Goal: Task Accomplishment & Management: Complete application form

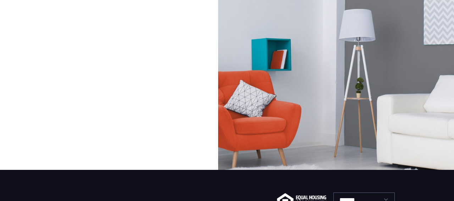
scroll to position [31, 0]
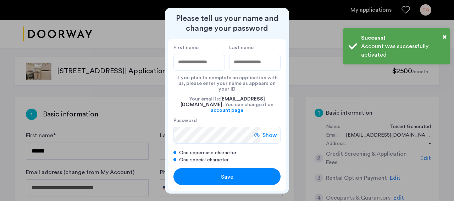
click at [203, 68] on input "First name" at bounding box center [198, 62] width 51 height 17
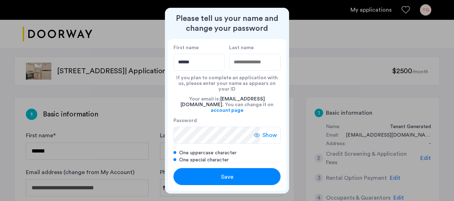
type input "******"
click at [244, 67] on input "Last name" at bounding box center [254, 62] width 51 height 17
type input "******"
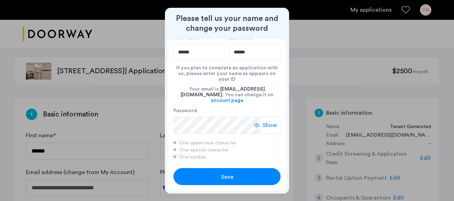
click at [236, 168] on div "Save" at bounding box center [226, 173] width 107 height 23
click at [236, 172] on button "Save" at bounding box center [226, 176] width 107 height 17
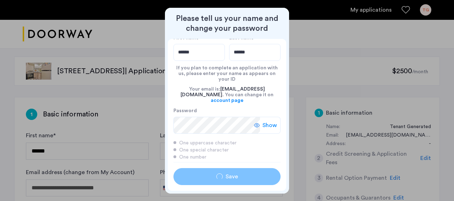
type input "******"
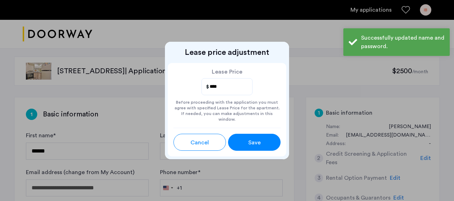
click at [254, 139] on span "Save" at bounding box center [254, 143] width 12 height 9
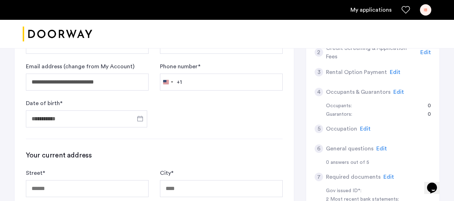
scroll to position [107, 0]
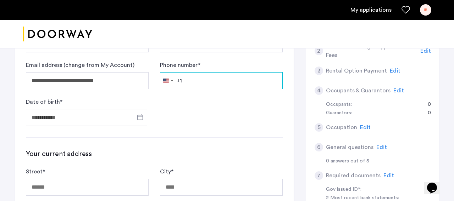
click at [191, 81] on input "Phone number *" at bounding box center [221, 80] width 123 height 17
type input "**********"
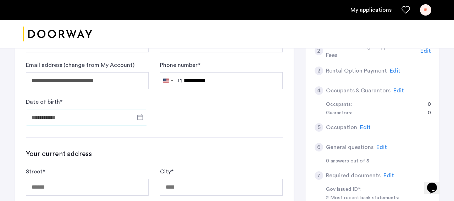
click at [90, 119] on input "Date of birth *" at bounding box center [86, 117] width 121 height 17
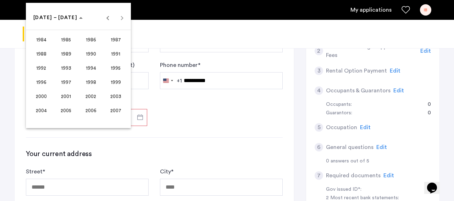
click at [40, 99] on span "2000" at bounding box center [41, 96] width 22 height 13
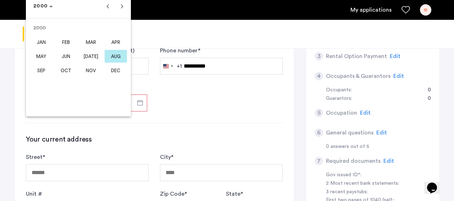
scroll to position [119, 0]
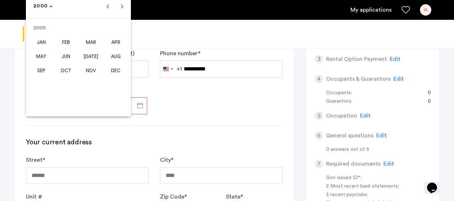
click at [87, 39] on span "MAR" at bounding box center [91, 42] width 22 height 13
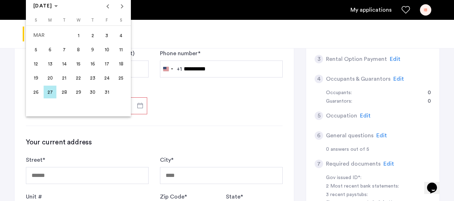
click at [108, 78] on span "24" at bounding box center [106, 78] width 13 height 13
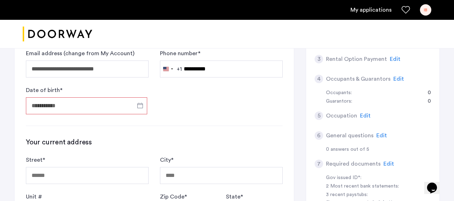
type input "**********"
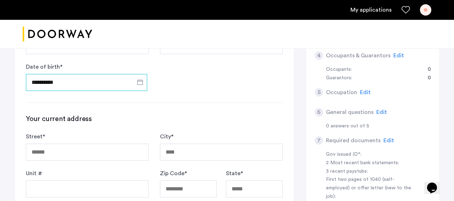
scroll to position [186, 0]
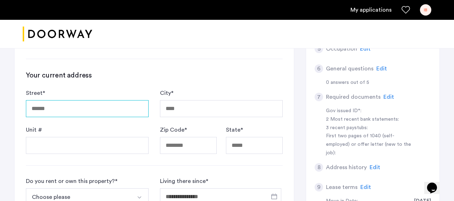
click at [112, 112] on input "Street *" at bounding box center [87, 108] width 123 height 17
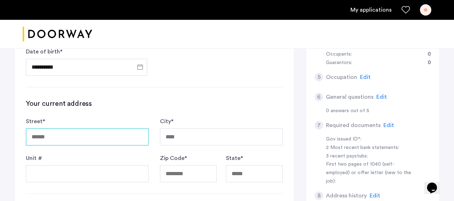
scroll to position [159, 0]
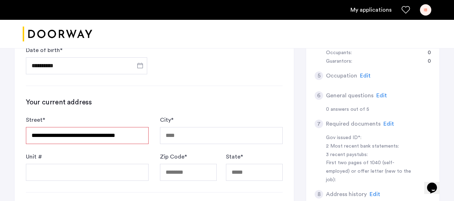
type input "**********"
type input "********"
type input "*****"
type input "**"
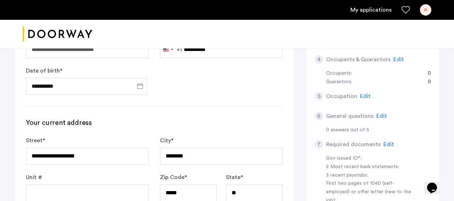
scroll to position [149, 0]
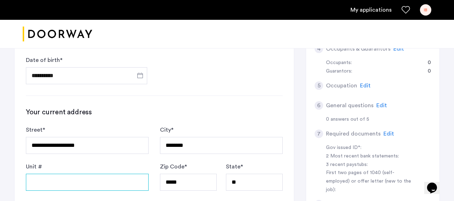
click at [90, 179] on input "Unit #" at bounding box center [87, 182] width 123 height 17
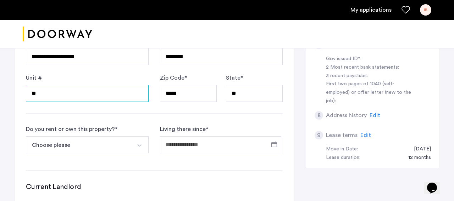
scroll to position [242, 0]
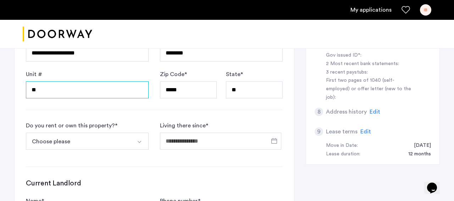
type input "**"
click at [115, 138] on button "Choose please" at bounding box center [79, 141] width 106 height 17
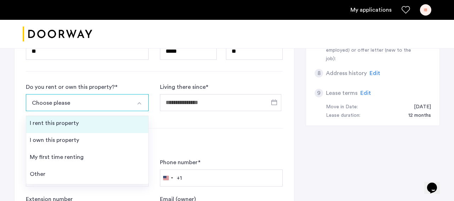
scroll to position [281, 0]
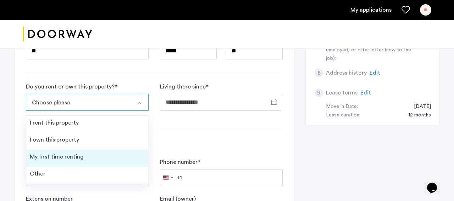
click at [69, 158] on div "My first time renting" at bounding box center [57, 157] width 54 height 9
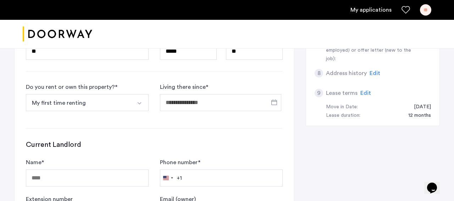
scroll to position [277, 0]
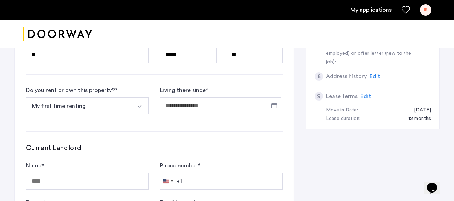
click at [125, 102] on button "My first time renting" at bounding box center [79, 105] width 106 height 17
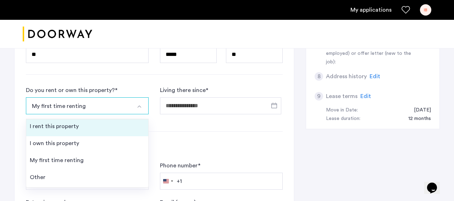
click at [113, 128] on li "I rent this property" at bounding box center [87, 127] width 122 height 17
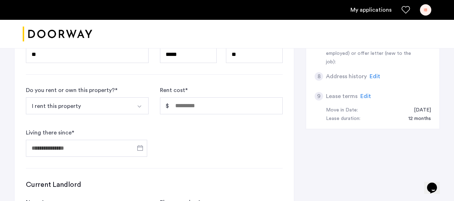
click at [91, 112] on button "I rent this property" at bounding box center [79, 105] width 106 height 17
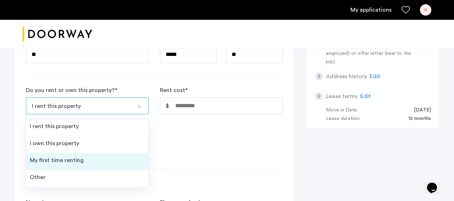
click at [89, 156] on li "My first time renting" at bounding box center [87, 161] width 122 height 17
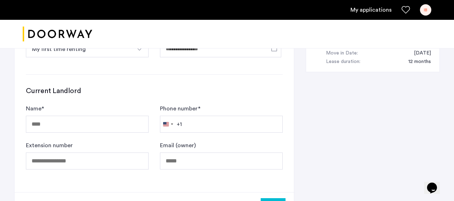
scroll to position [336, 0]
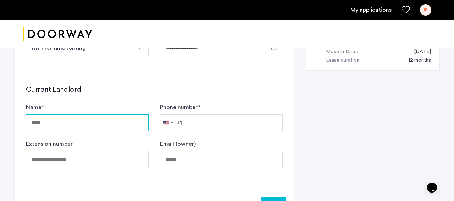
click at [89, 121] on input "Name *" at bounding box center [87, 122] width 123 height 17
type input "**********"
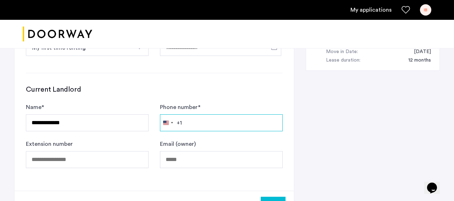
click at [228, 124] on input "Phone number *" at bounding box center [221, 122] width 123 height 17
type input "**********"
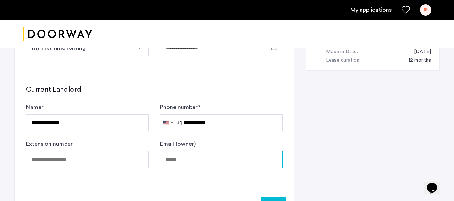
click at [195, 159] on input "Email (owner)" at bounding box center [221, 159] width 123 height 17
paste input "**********"
type input "**********"
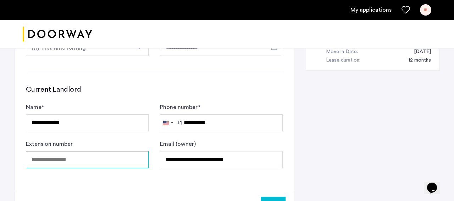
click at [98, 162] on input "Extension number" at bounding box center [87, 159] width 123 height 17
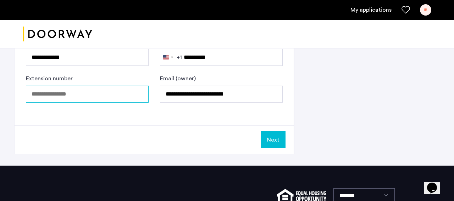
scroll to position [408, 0]
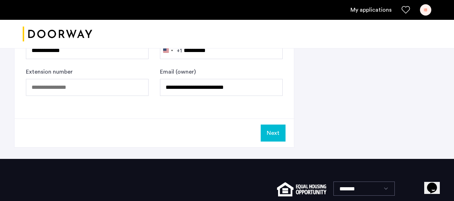
click at [286, 130] on div "Next" at bounding box center [154, 133] width 279 height 29
click at [279, 130] on button "Next" at bounding box center [273, 133] width 25 height 17
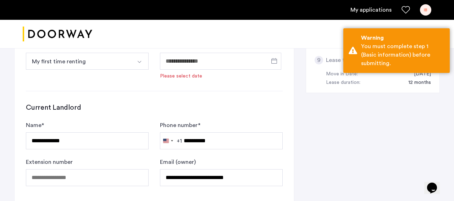
scroll to position [258, 0]
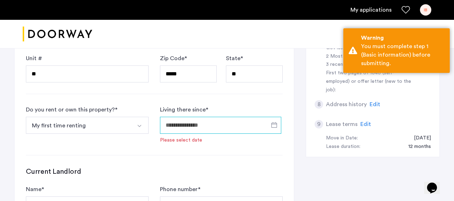
click at [228, 127] on input "Living there since *" at bounding box center [220, 125] width 121 height 17
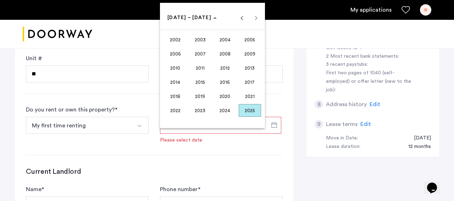
click at [251, 110] on span "2025" at bounding box center [250, 110] width 22 height 13
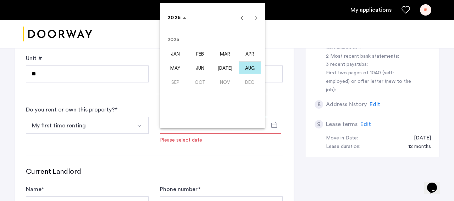
click at [250, 67] on span "AUG" at bounding box center [250, 68] width 22 height 13
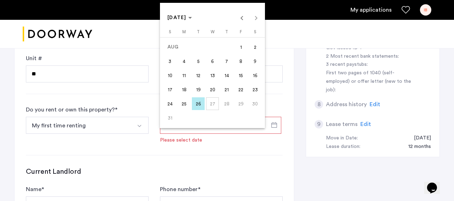
click at [213, 155] on div at bounding box center [227, 100] width 454 height 201
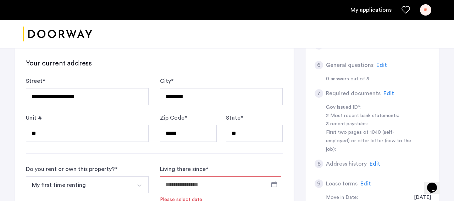
scroll to position [204, 0]
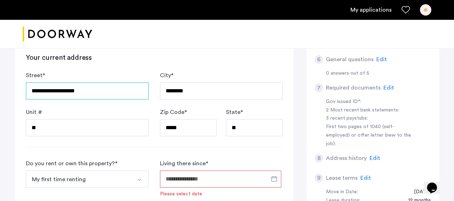
click at [110, 92] on input "**********" at bounding box center [87, 91] width 123 height 17
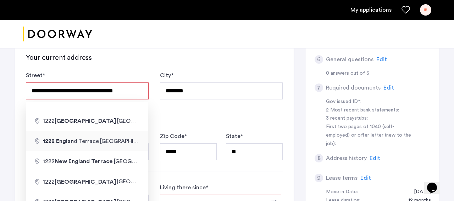
type input "**********"
type input "*******"
type input "*****"
type input "**"
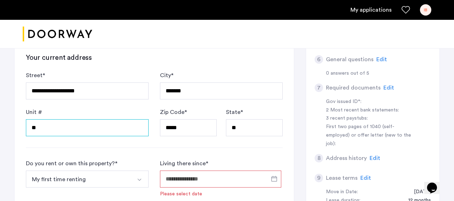
click at [109, 128] on input "**" at bounding box center [87, 127] width 123 height 17
type input "*"
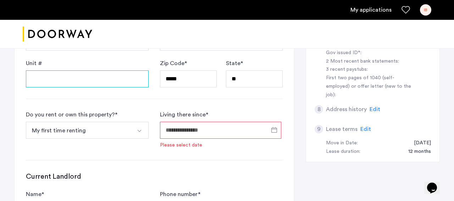
scroll to position [256, 0]
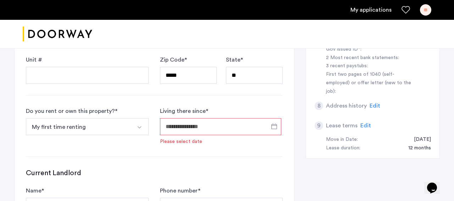
click at [185, 128] on input "Living there since *" at bounding box center [220, 126] width 121 height 17
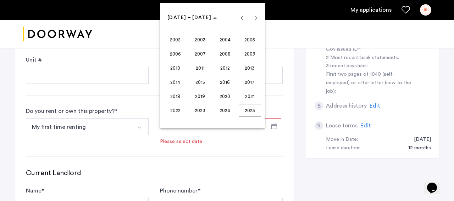
click at [222, 97] on span "2020" at bounding box center [225, 96] width 22 height 13
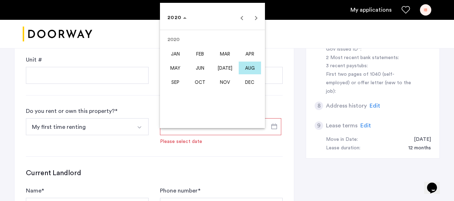
click at [226, 68] on span "[DATE]" at bounding box center [225, 68] width 22 height 13
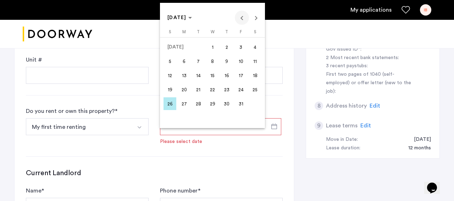
click at [245, 18] on span "Previous month" at bounding box center [242, 18] width 14 height 14
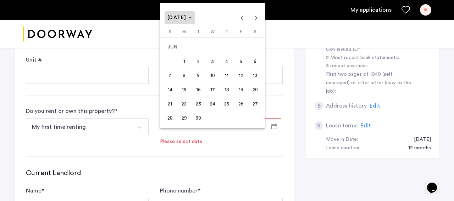
click at [192, 21] on span "[DATE]" at bounding box center [179, 18] width 24 height 6
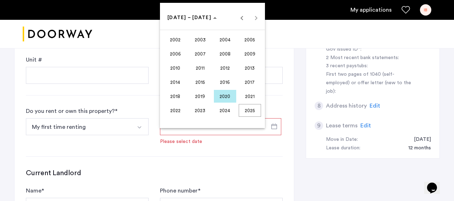
click at [227, 92] on span "2020" at bounding box center [225, 96] width 22 height 13
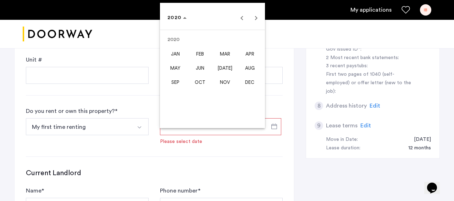
click at [175, 54] on span "JAN" at bounding box center [175, 53] width 22 height 13
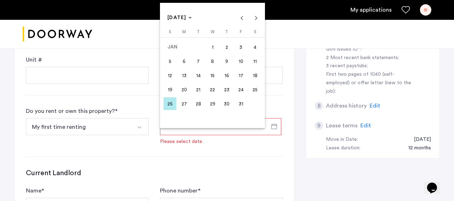
click at [215, 47] on span "1" at bounding box center [212, 47] width 13 height 13
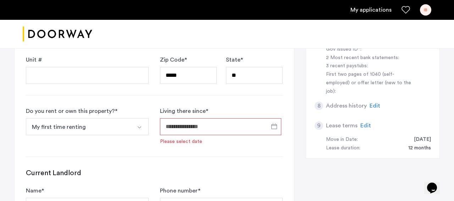
type input "**********"
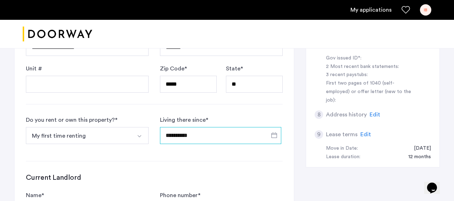
scroll to position [243, 0]
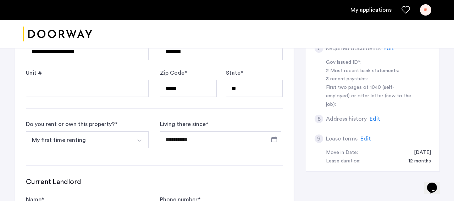
click at [140, 140] on img "Select option" at bounding box center [139, 141] width 6 height 6
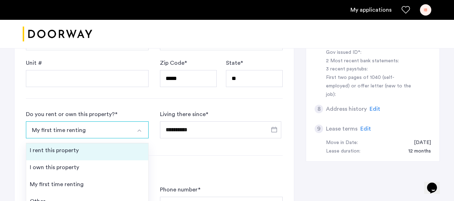
scroll to position [252, 0]
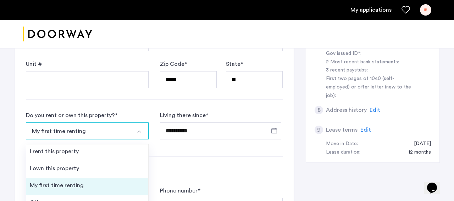
click at [103, 190] on li "My first time renting" at bounding box center [87, 187] width 122 height 17
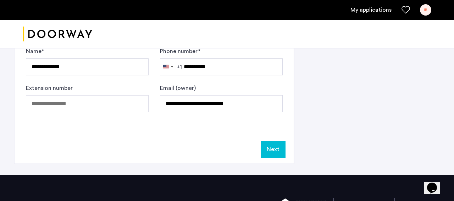
scroll to position [412, 0]
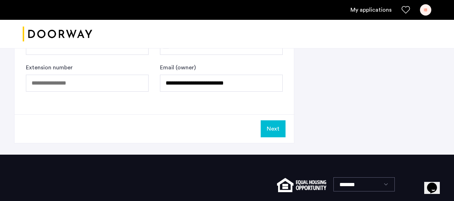
click at [276, 133] on button "Next" at bounding box center [273, 129] width 25 height 17
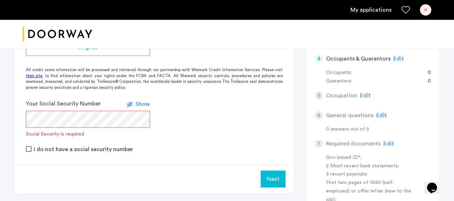
scroll to position [120, 0]
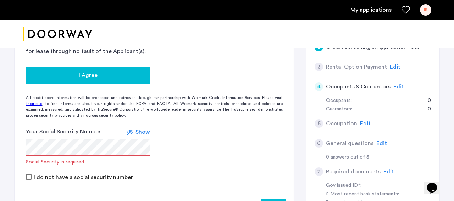
click at [129, 79] on div "I Agree" at bounding box center [88, 75] width 113 height 9
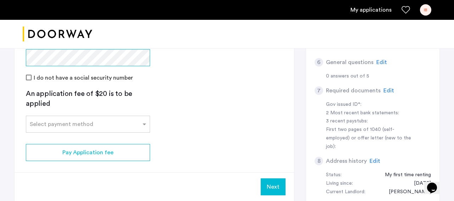
scroll to position [200, 0]
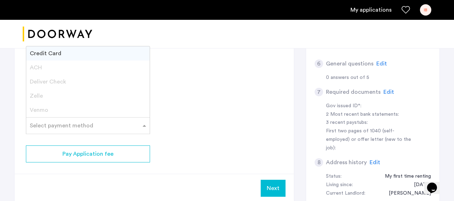
click at [84, 125] on input "text" at bounding box center [81, 124] width 102 height 5
click at [198, 97] on app-credit-screening "2 Credit Screening & Application Fees Application Fees Please submit your appli…" at bounding box center [154, 50] width 279 height 305
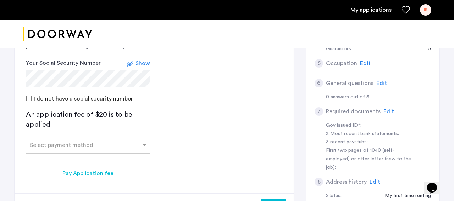
scroll to position [177, 0]
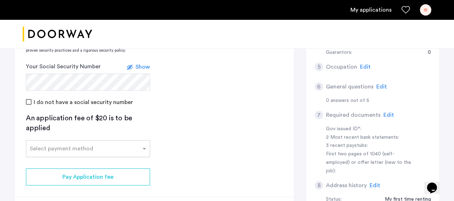
click at [68, 148] on input "text" at bounding box center [81, 147] width 102 height 5
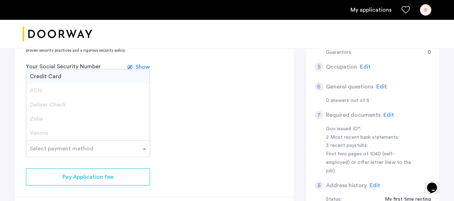
click at [56, 103] on span "Deliver Check" at bounding box center [48, 105] width 36 height 6
click at [51, 90] on div "ACH" at bounding box center [87, 91] width 123 height 14
click at [42, 115] on div "Zelle" at bounding box center [87, 119] width 123 height 14
click at [51, 149] on input "text" at bounding box center [81, 147] width 102 height 5
click at [43, 121] on div "Zelle" at bounding box center [87, 119] width 123 height 14
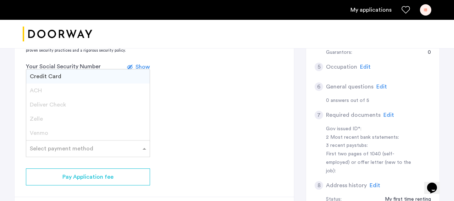
click at [63, 166] on app-credit-screening "2 Credit Screening & Application Fees Application Fees Please submit your appli…" at bounding box center [154, 73] width 279 height 305
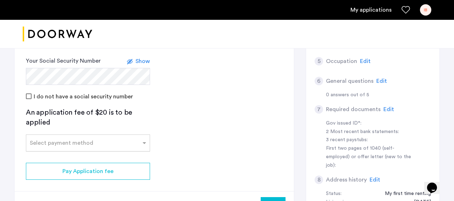
scroll to position [181, 0]
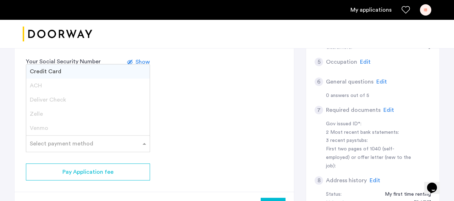
click at [61, 149] on div "Select payment method" at bounding box center [88, 143] width 124 height 17
click at [43, 110] on div "Zelle" at bounding box center [87, 114] width 123 height 14
click at [38, 111] on span "Zelle" at bounding box center [36, 114] width 13 height 6
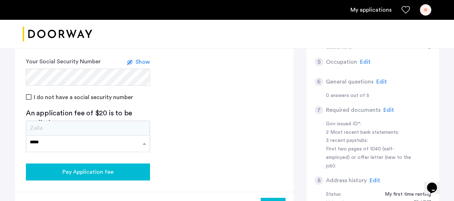
type input "*****"
click at [115, 172] on div "Pay Application fee" at bounding box center [88, 172] width 113 height 9
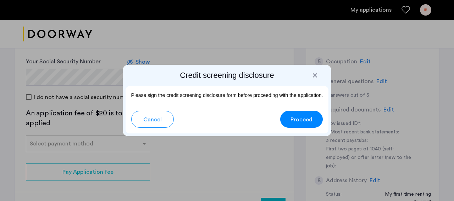
click at [292, 123] on span "Proceed" at bounding box center [301, 120] width 22 height 9
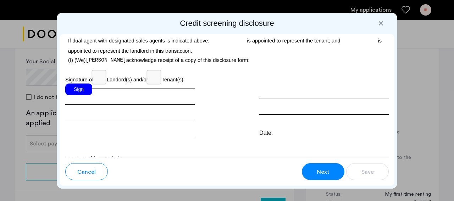
scroll to position [2295, 0]
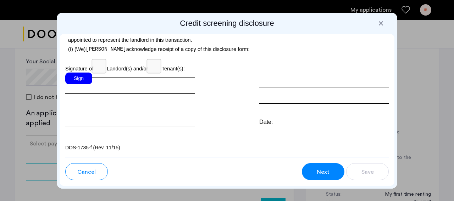
click at [83, 77] on div "Sign" at bounding box center [78, 79] width 27 height 12
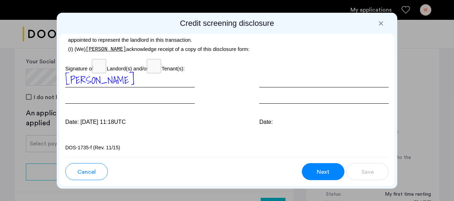
click at [325, 174] on span "Next" at bounding box center [323, 172] width 13 height 9
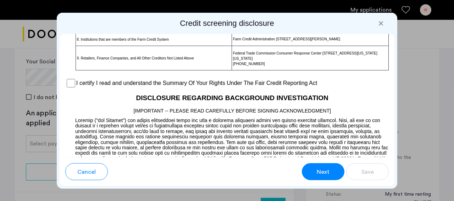
scroll to position [620, 0]
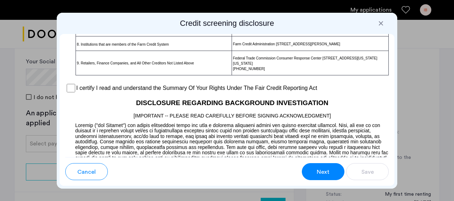
click at [65, 94] on div "Para información en español, visite [DOMAIN_NAME][URL] o escribe a la Consumer …" at bounding box center [227, 95] width 335 height 123
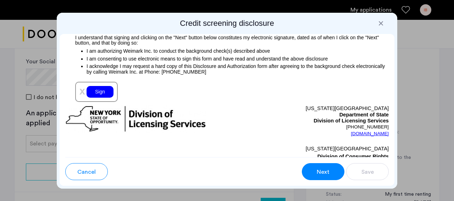
scroll to position [899, 0]
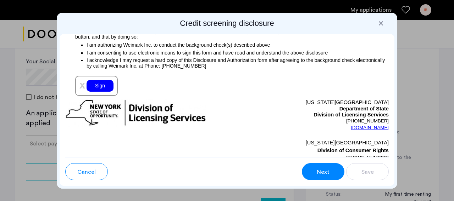
click at [97, 87] on div "Sign" at bounding box center [99, 86] width 27 height 12
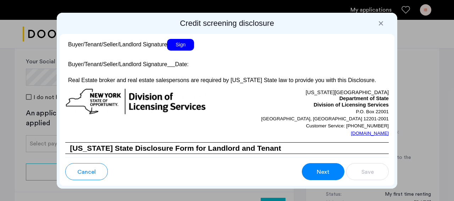
scroll to position [1436, 0]
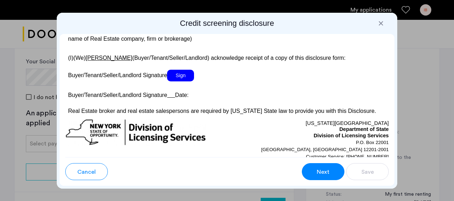
click at [183, 82] on span "Sign" at bounding box center [180, 76] width 27 height 12
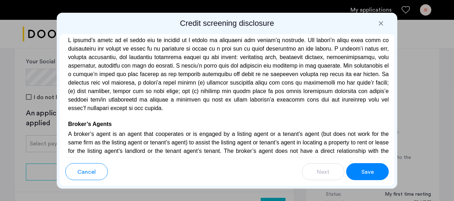
scroll to position [1807, 0]
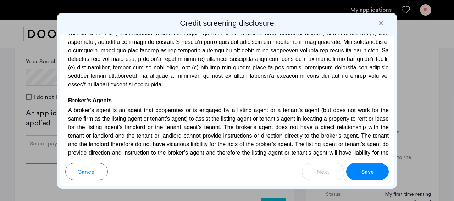
click at [369, 168] on span "Save" at bounding box center [367, 172] width 12 height 9
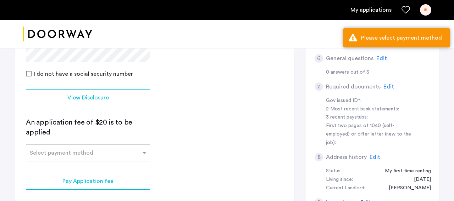
scroll to position [205, 0]
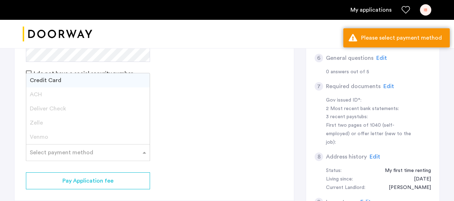
click at [132, 155] on div "Select payment method" at bounding box center [83, 153] width 114 height 9
click at [68, 123] on div "Zelle" at bounding box center [87, 123] width 123 height 14
click at [35, 121] on span "Zelle" at bounding box center [36, 123] width 13 height 6
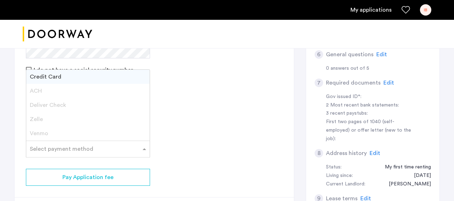
scroll to position [264, 0]
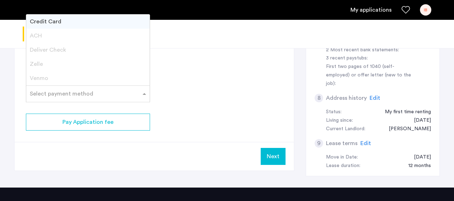
click at [91, 94] on input "text" at bounding box center [81, 92] width 102 height 5
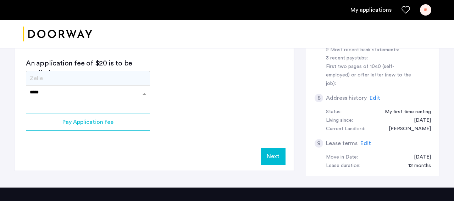
click at [31, 91] on input "*****" at bounding box center [81, 92] width 102 height 5
type input "*****"
click at [281, 156] on button "Next" at bounding box center [273, 156] width 25 height 17
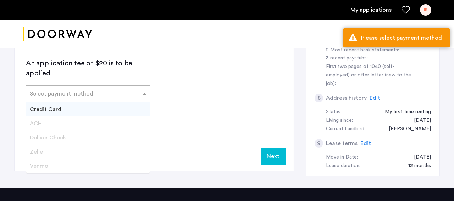
click at [109, 97] on div "Select payment method" at bounding box center [83, 94] width 114 height 9
click at [81, 112] on div "Credit Card" at bounding box center [87, 109] width 123 height 14
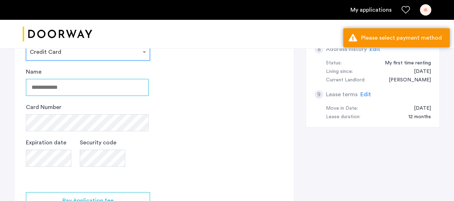
click at [76, 86] on input "Name" at bounding box center [87, 87] width 123 height 17
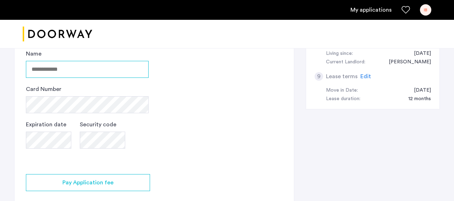
scroll to position [330, 0]
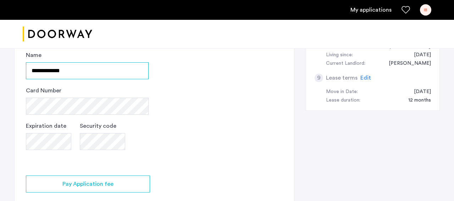
type input "**********"
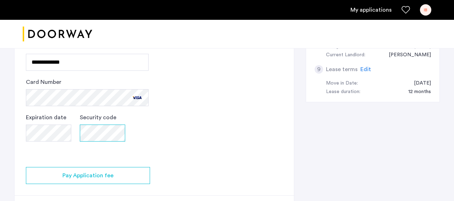
scroll to position [335, 0]
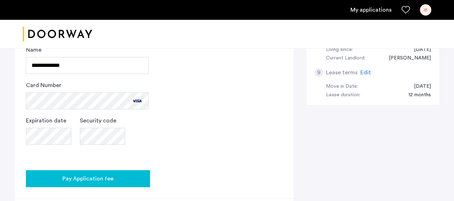
click at [95, 175] on span "Pay Application fee" at bounding box center [87, 179] width 51 height 9
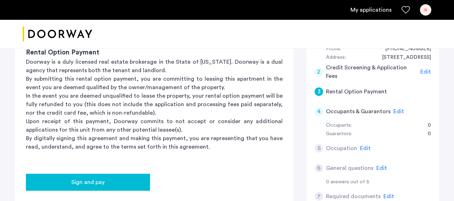
scroll to position [94, 0]
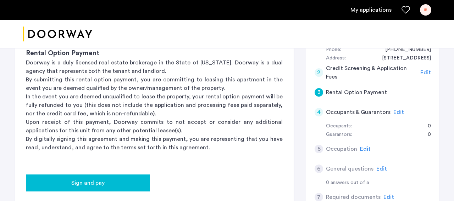
click at [112, 179] on button "Sign and pay" at bounding box center [88, 183] width 124 height 17
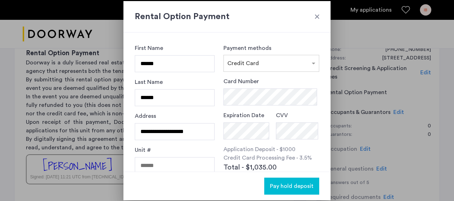
scroll to position [41, 0]
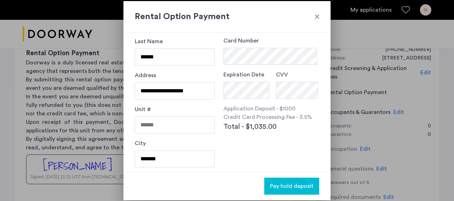
click at [318, 17] on div at bounding box center [316, 16] width 7 height 7
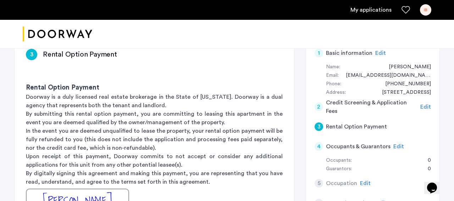
scroll to position [38, 0]
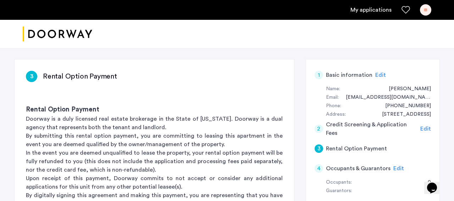
click at [424, 128] on span "Edit" at bounding box center [425, 129] width 11 height 6
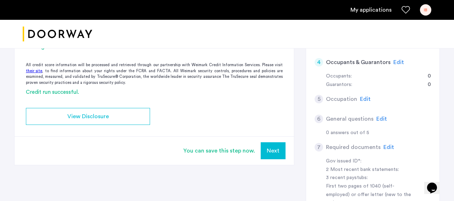
scroll to position [150, 0]
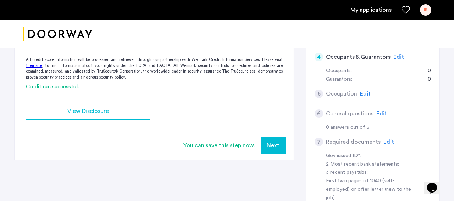
click at [271, 148] on button "Next" at bounding box center [273, 145] width 25 height 17
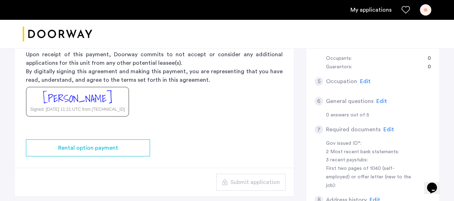
scroll to position [161, 0]
click at [106, 92] on div "[PERSON_NAME]" at bounding box center [77, 99] width 69 height 15
click at [103, 98] on div "[PERSON_NAME]" at bounding box center [77, 99] width 69 height 15
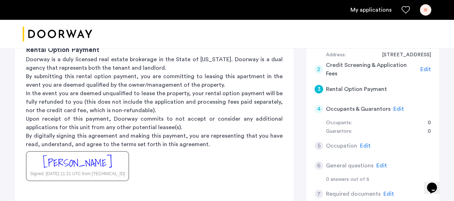
scroll to position [96, 0]
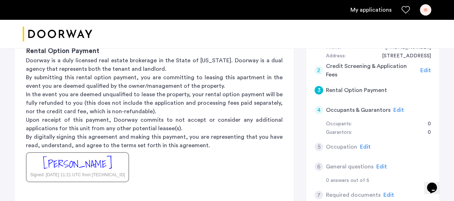
click at [90, 168] on div "[PERSON_NAME]" at bounding box center [77, 164] width 69 height 15
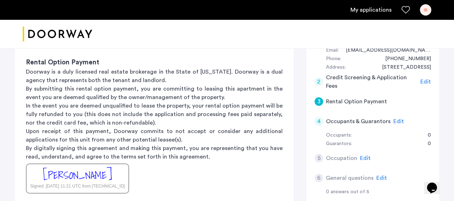
scroll to position [77, 0]
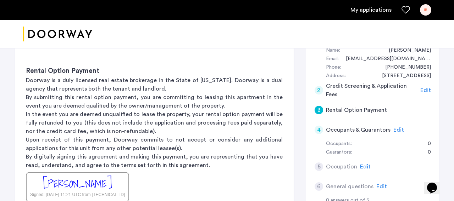
click at [426, 88] on span "Edit" at bounding box center [425, 91] width 11 height 6
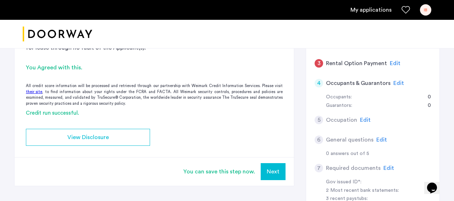
scroll to position [122, 0]
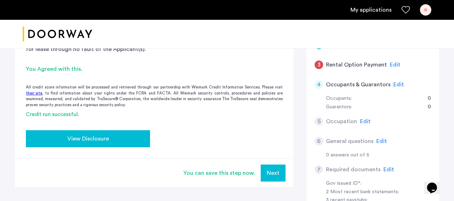
click at [138, 138] on div "View Disclosure" at bounding box center [88, 139] width 113 height 9
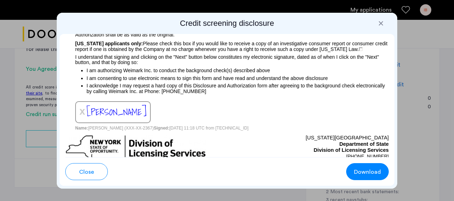
scroll to position [878, 0]
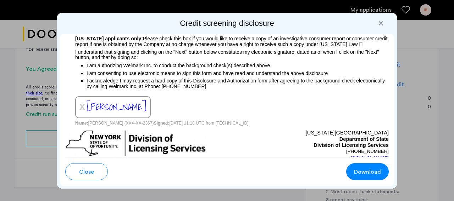
click at [83, 110] on span "x" at bounding box center [82, 106] width 6 height 11
click at [81, 107] on span "x" at bounding box center [82, 106] width 6 height 11
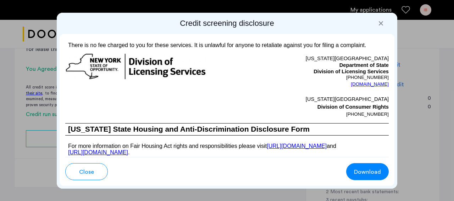
scroll to position [1307, 0]
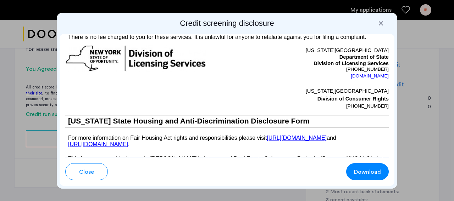
click at [378, 24] on div at bounding box center [380, 23] width 7 height 7
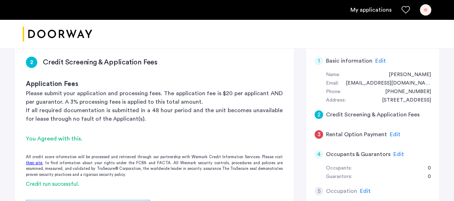
scroll to position [46, 0]
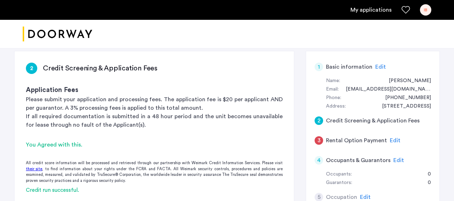
click at [392, 131] on div "3 Rental Option Payment Edit" at bounding box center [372, 141] width 116 height 20
click at [392, 138] on span "Edit" at bounding box center [395, 141] width 11 height 6
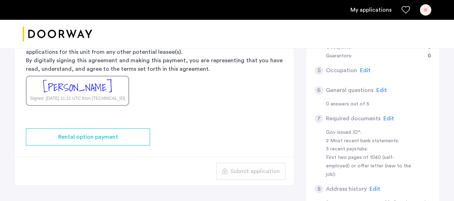
scroll to position [179, 0]
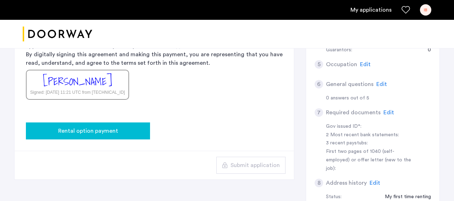
click at [130, 136] on button "Rental option payment" at bounding box center [88, 131] width 124 height 17
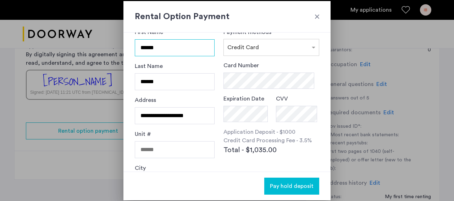
scroll to position [23, 0]
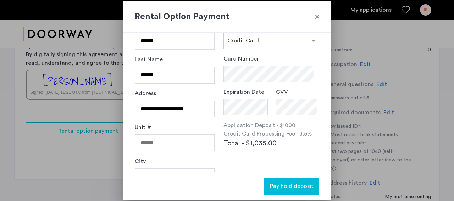
click at [315, 16] on div at bounding box center [316, 16] width 7 height 7
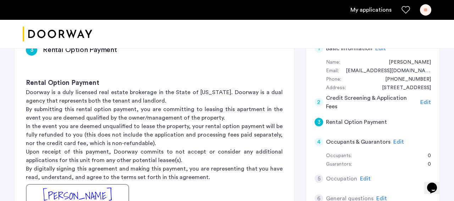
scroll to position [83, 0]
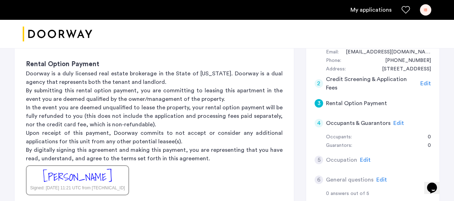
click at [395, 125] on span "Edit" at bounding box center [398, 124] width 11 height 6
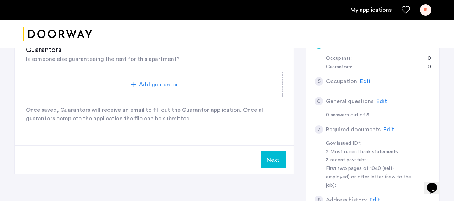
scroll to position [177, 0]
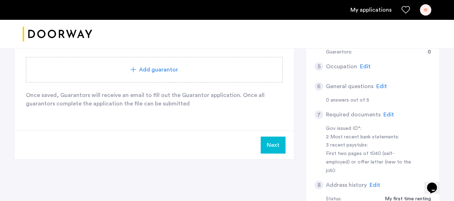
click at [278, 140] on button "Next" at bounding box center [273, 145] width 25 height 17
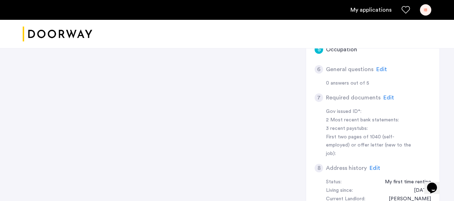
scroll to position [0, 0]
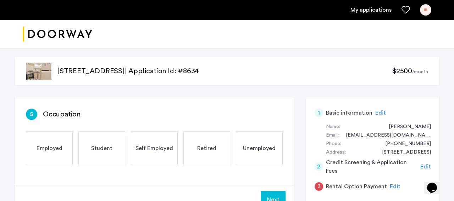
click at [169, 149] on span "Self Employed" at bounding box center [154, 148] width 38 height 9
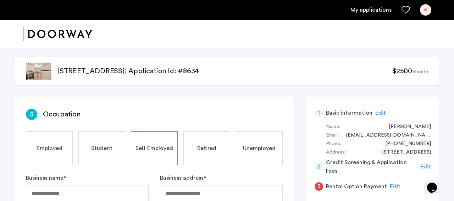
scroll to position [79, 0]
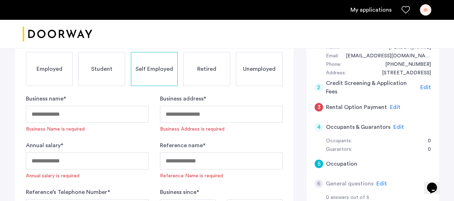
click at [61, 78] on div "Employed" at bounding box center [49, 69] width 47 height 34
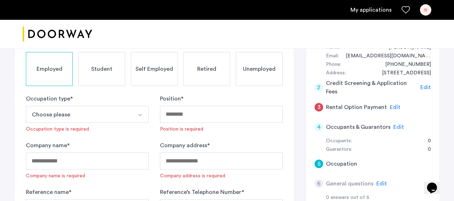
click at [119, 116] on button "Choose please" at bounding box center [79, 114] width 106 height 17
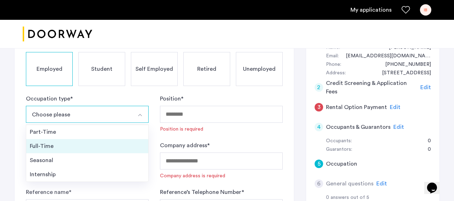
click at [91, 141] on li "Full-Time" at bounding box center [87, 146] width 122 height 14
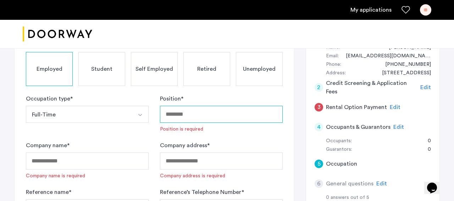
click at [188, 112] on input "Position *" at bounding box center [221, 114] width 123 height 17
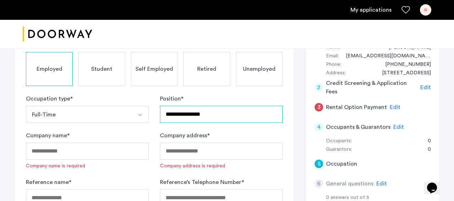
type input "**********"
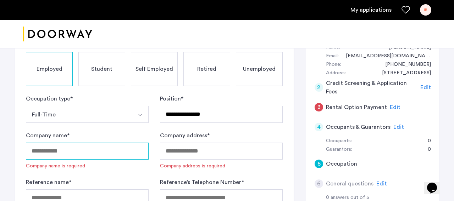
click at [116, 151] on input "Company name *" at bounding box center [87, 151] width 123 height 17
type input "**********"
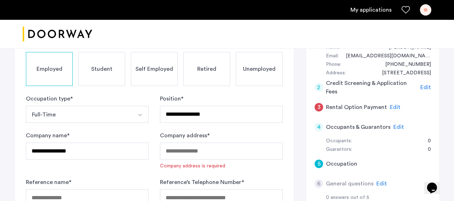
click at [139, 74] on div "Self Employed" at bounding box center [154, 69] width 47 height 34
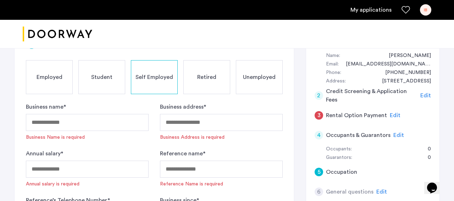
scroll to position [72, 0]
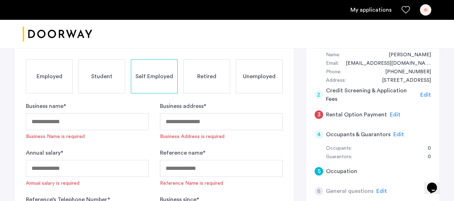
click at [53, 79] on span "Employed" at bounding box center [50, 76] width 26 height 9
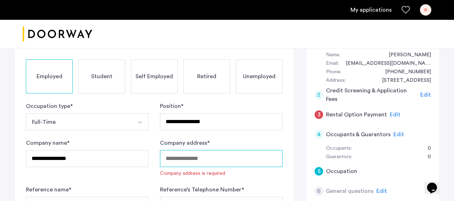
click at [181, 158] on input "Company address *" at bounding box center [221, 158] width 123 height 17
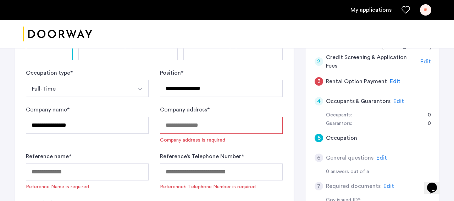
scroll to position [105, 0]
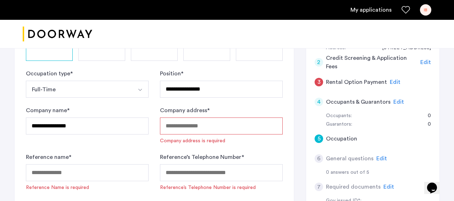
paste input "**********"
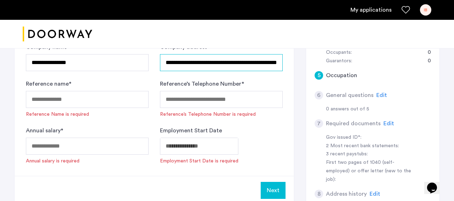
scroll to position [171, 0]
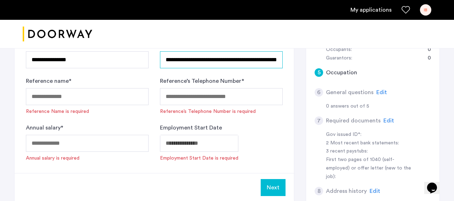
type input "**********"
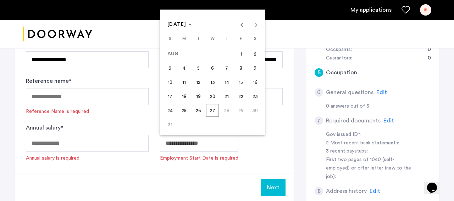
click at [209, 81] on span "13" at bounding box center [212, 82] width 13 height 13
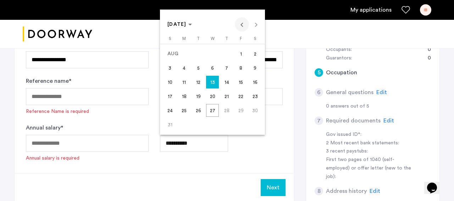
click at [240, 29] on span "Previous month" at bounding box center [242, 24] width 14 height 14
click at [254, 25] on span "Next month" at bounding box center [256, 24] width 14 height 14
click at [192, 26] on span "[DATE]" at bounding box center [179, 25] width 24 height 6
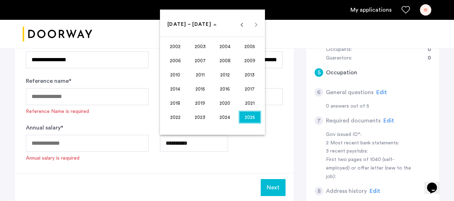
click at [219, 114] on span "2024" at bounding box center [225, 117] width 22 height 13
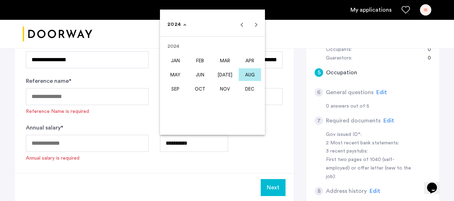
click at [246, 75] on span "AUG" at bounding box center [250, 74] width 22 height 13
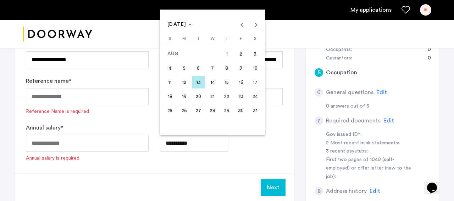
click at [197, 82] on span "13" at bounding box center [198, 82] width 13 height 13
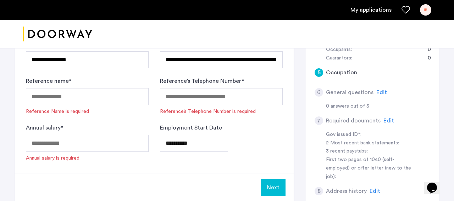
type input "**********"
click at [73, 145] on input "Annual salary *" at bounding box center [87, 143] width 123 height 17
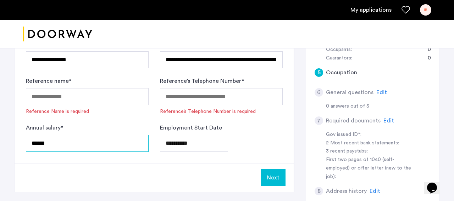
click at [41, 145] on input "******" at bounding box center [87, 143] width 123 height 17
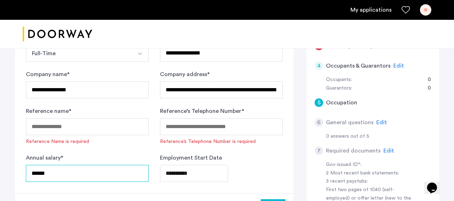
scroll to position [132, 0]
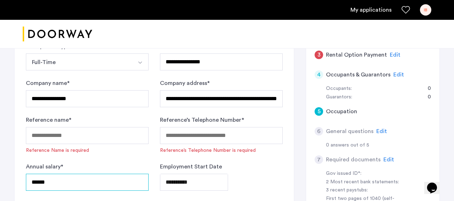
type input "******"
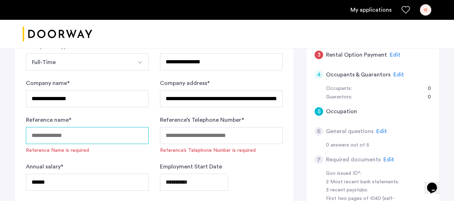
click at [79, 137] on input "Reference name *" at bounding box center [87, 135] width 123 height 17
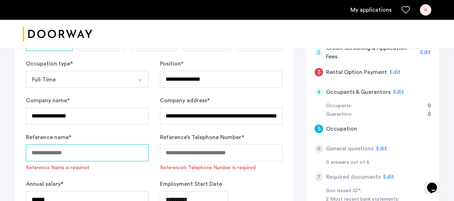
scroll to position [114, 0]
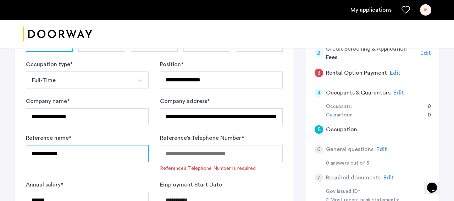
type input "**********"
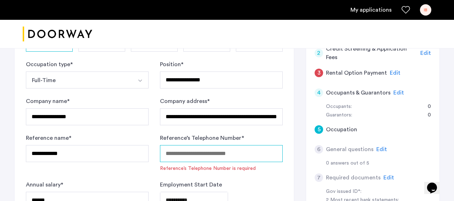
click at [192, 156] on input "Reference’s Telephone Number *" at bounding box center [221, 153] width 123 height 17
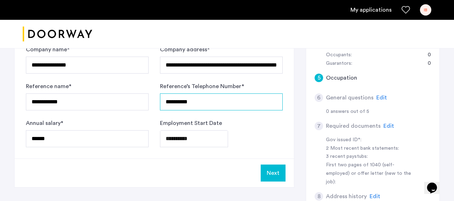
scroll to position [181, 0]
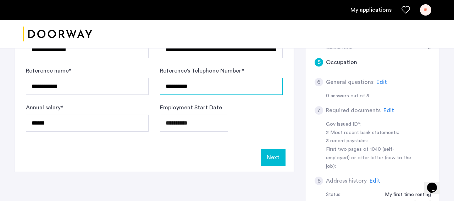
type input "**********"
click at [270, 162] on button "Next" at bounding box center [273, 157] width 25 height 17
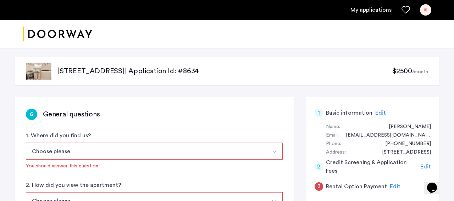
click at [230, 151] on button "Choose please" at bounding box center [146, 151] width 240 height 17
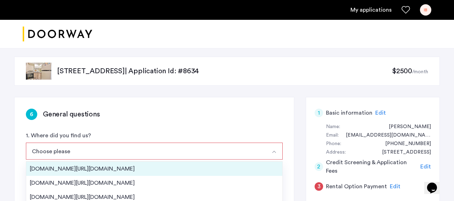
click at [167, 165] on div "[DOMAIN_NAME][URL][DOMAIN_NAME]" at bounding box center [154, 169] width 249 height 9
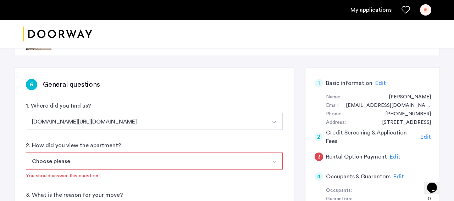
scroll to position [38, 0]
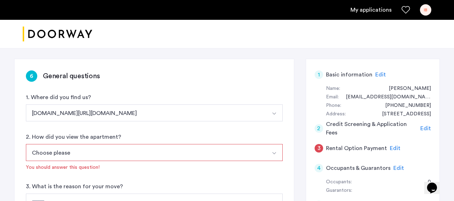
click at [125, 151] on button "Choose please" at bounding box center [146, 152] width 240 height 17
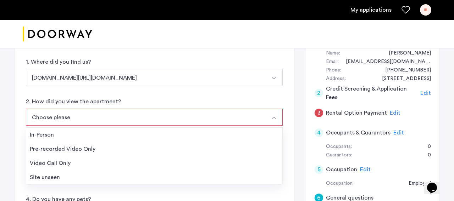
scroll to position [86, 0]
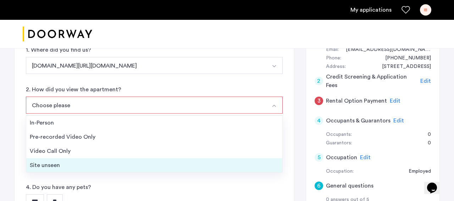
click at [68, 164] on div "Site unseen" at bounding box center [154, 165] width 249 height 9
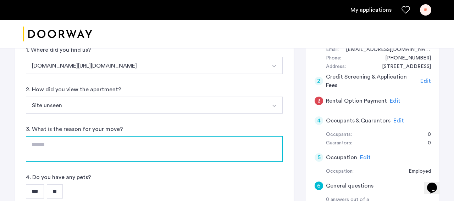
click at [77, 148] on textarea at bounding box center [154, 149] width 257 height 26
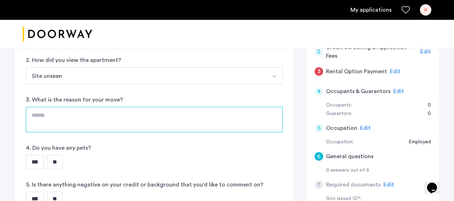
scroll to position [115, 0]
type textarea "**********"
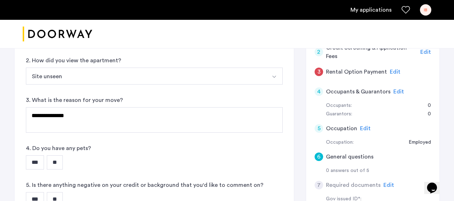
click at [55, 166] on input "**" at bounding box center [55, 163] width 16 height 14
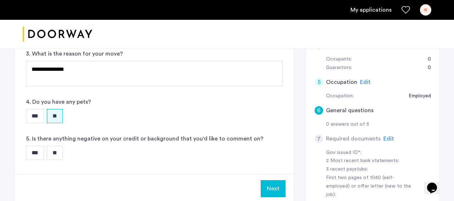
scroll to position [161, 0]
click at [57, 159] on input "**" at bounding box center [55, 154] width 16 height 14
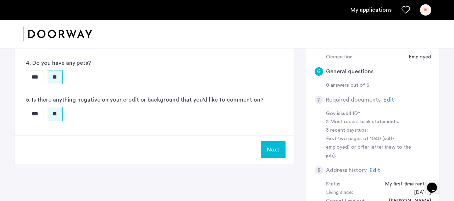
scroll to position [211, 0]
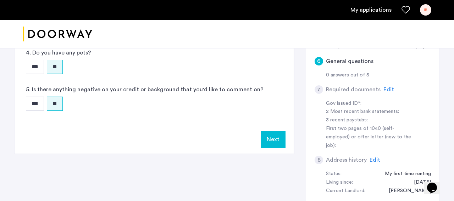
click at [275, 141] on button "Next" at bounding box center [273, 139] width 25 height 17
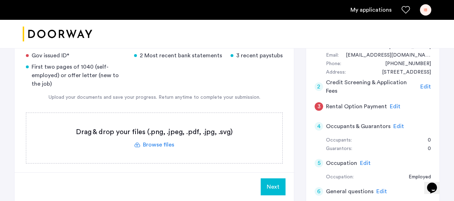
scroll to position [76, 0]
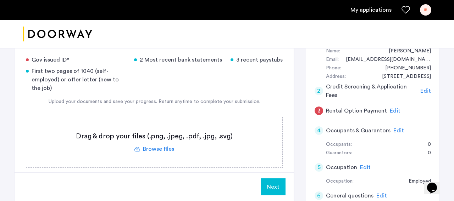
click at [213, 139] on label at bounding box center [154, 142] width 256 height 50
click at [0, 0] on input "file" at bounding box center [0, 0] width 0 height 0
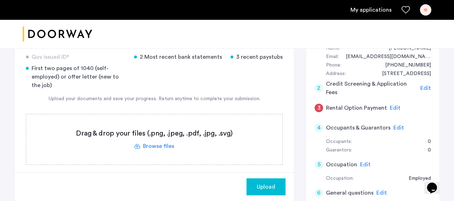
scroll to position [84, 0]
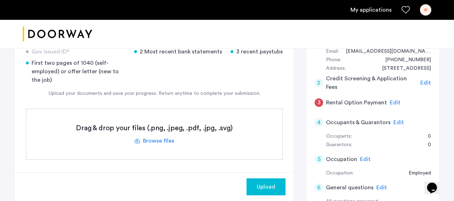
click at [262, 186] on span "Upload" at bounding box center [266, 187] width 18 height 9
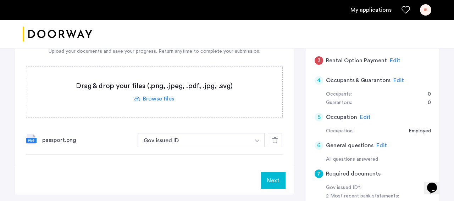
scroll to position [125, 0]
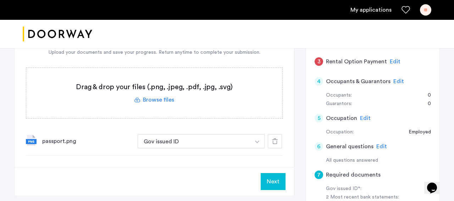
click at [164, 101] on label at bounding box center [154, 93] width 256 height 50
click at [0, 0] on input "file" at bounding box center [0, 0] width 0 height 0
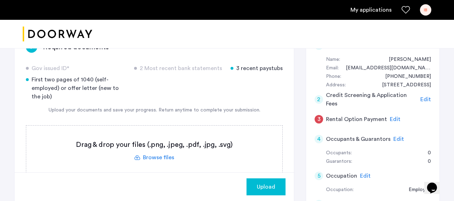
scroll to position [75, 0]
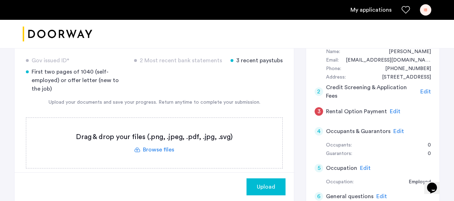
click at [219, 143] on label at bounding box center [154, 143] width 256 height 50
click at [0, 0] on input "file" at bounding box center [0, 0] width 0 height 0
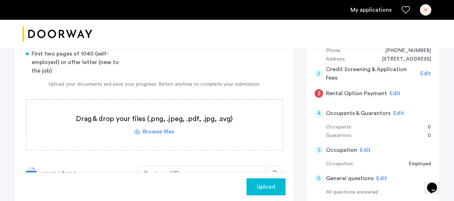
scroll to position [94, 0]
click at [169, 133] on label at bounding box center [154, 125] width 256 height 50
click at [0, 0] on input "file" at bounding box center [0, 0] width 0 height 0
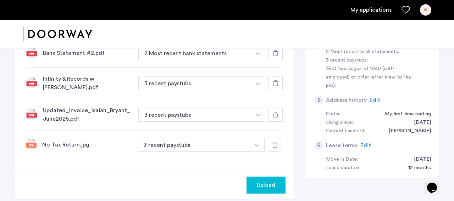
scroll to position [270, 0]
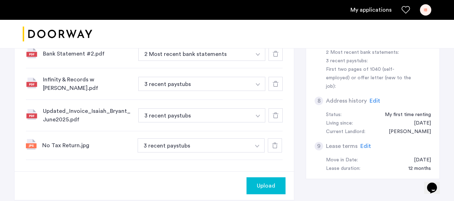
click at [271, 145] on div at bounding box center [275, 146] width 14 height 14
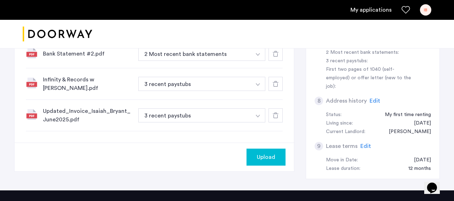
click at [267, 159] on span "Upload" at bounding box center [266, 157] width 18 height 9
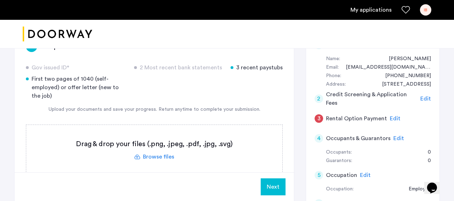
scroll to position [89, 0]
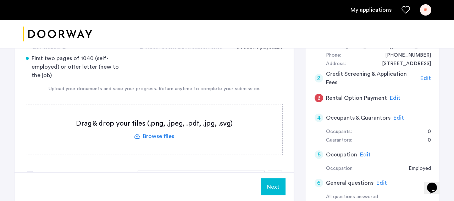
click at [221, 131] on label at bounding box center [154, 130] width 256 height 50
click at [0, 0] on input "file" at bounding box center [0, 0] width 0 height 0
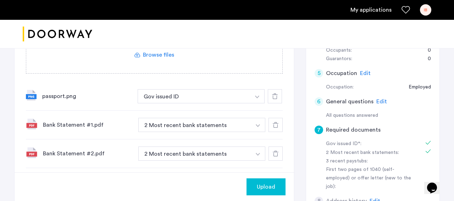
scroll to position [150, 0]
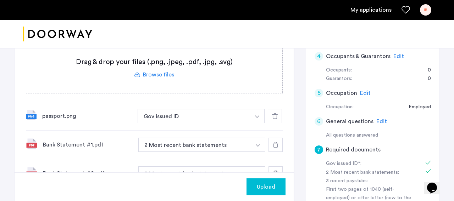
click at [212, 62] on label at bounding box center [154, 68] width 256 height 50
click at [0, 0] on input "file" at bounding box center [0, 0] width 0 height 0
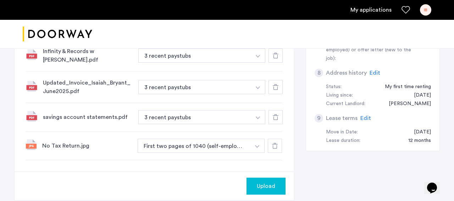
scroll to position [335, 0]
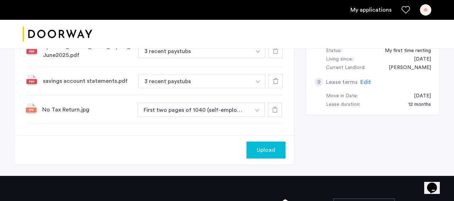
click at [265, 152] on span "Upload" at bounding box center [266, 150] width 18 height 9
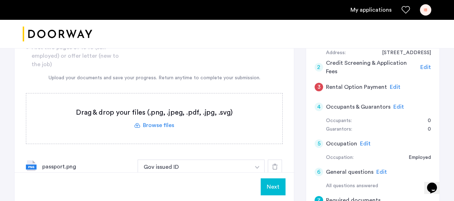
scroll to position [102, 0]
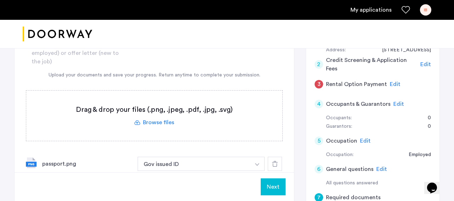
click at [273, 188] on button "Next" at bounding box center [273, 187] width 25 height 17
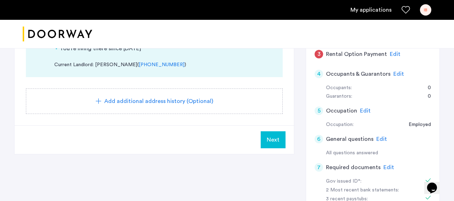
scroll to position [132, 0]
click at [271, 137] on span "Next" at bounding box center [273, 140] width 13 height 9
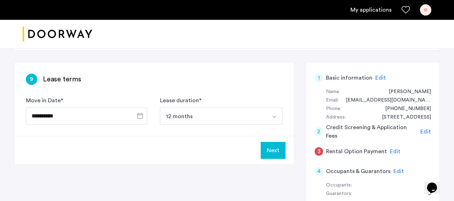
scroll to position [35, 0]
click at [276, 153] on button "Next" at bounding box center [273, 150] width 25 height 17
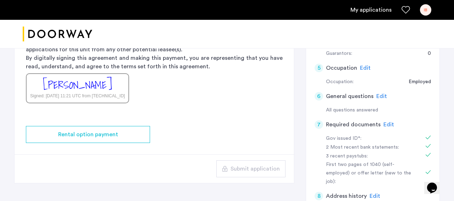
scroll to position [179, 0]
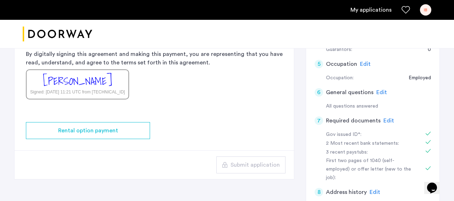
click at [107, 68] on div "Rental Option Payment Doorway is a duly licensed real estate brokerage in the S…" at bounding box center [154, 31] width 279 height 159
click at [106, 77] on div "[PERSON_NAME] Signed: [DATE] 11:21 UTC from [TECHNICAL_ID]" at bounding box center [77, 84] width 103 height 30
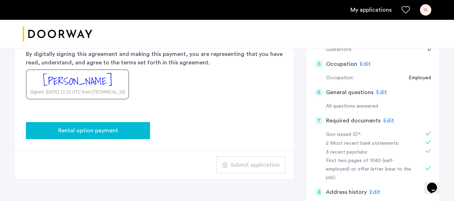
click at [111, 130] on span "Rental option payment" at bounding box center [88, 131] width 60 height 9
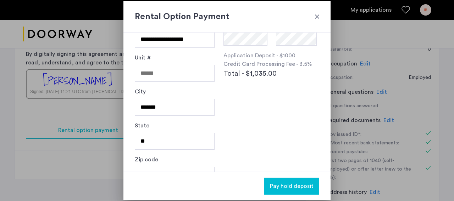
scroll to position [110, 0]
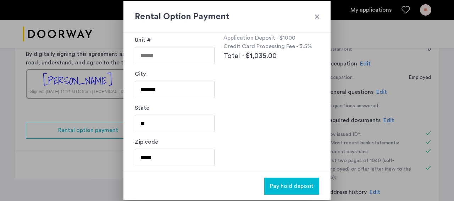
click at [318, 17] on div at bounding box center [316, 16] width 7 height 7
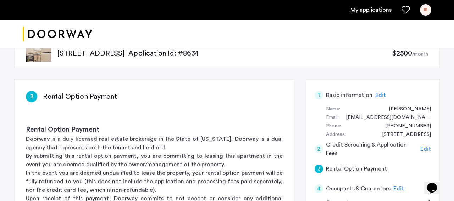
scroll to position [0, 0]
